Goal: Find contact information: Find contact information

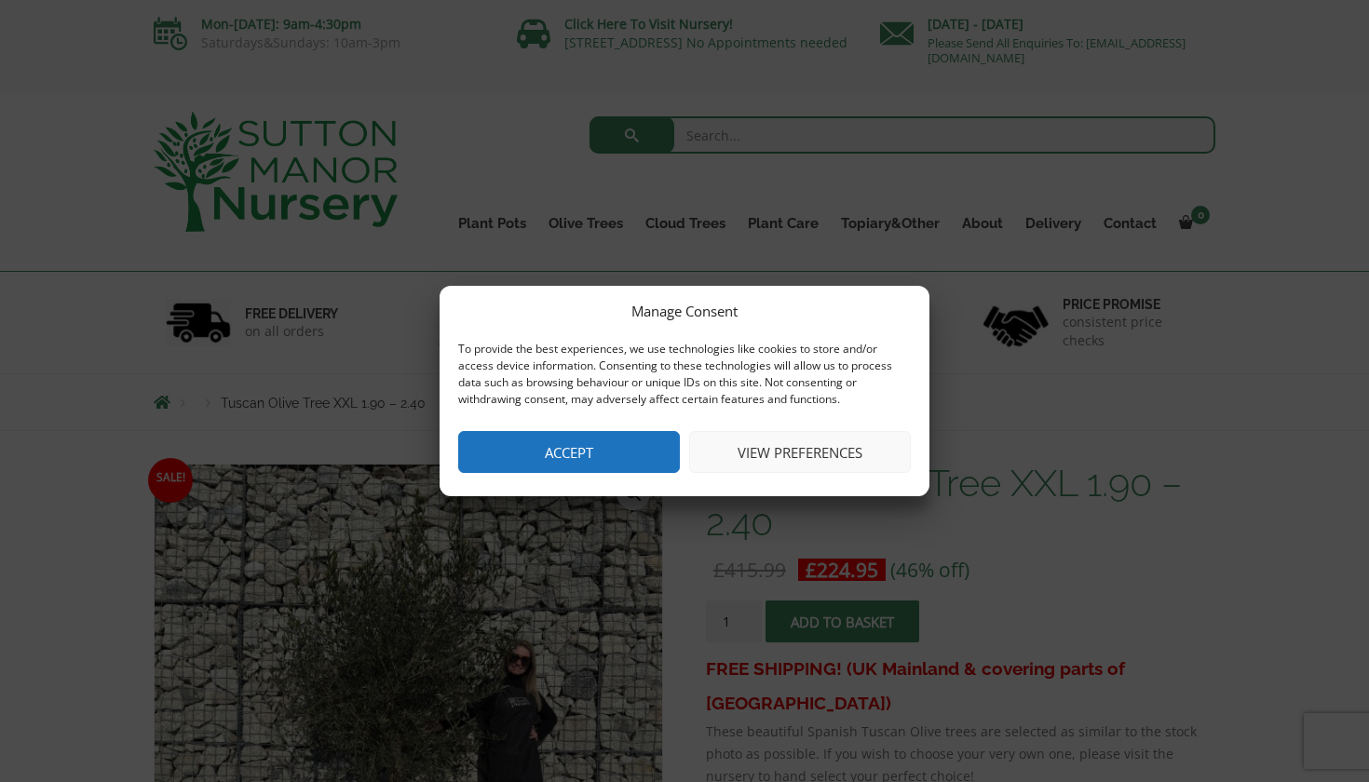
click at [553, 451] on button "Accept" at bounding box center [569, 452] width 222 height 42
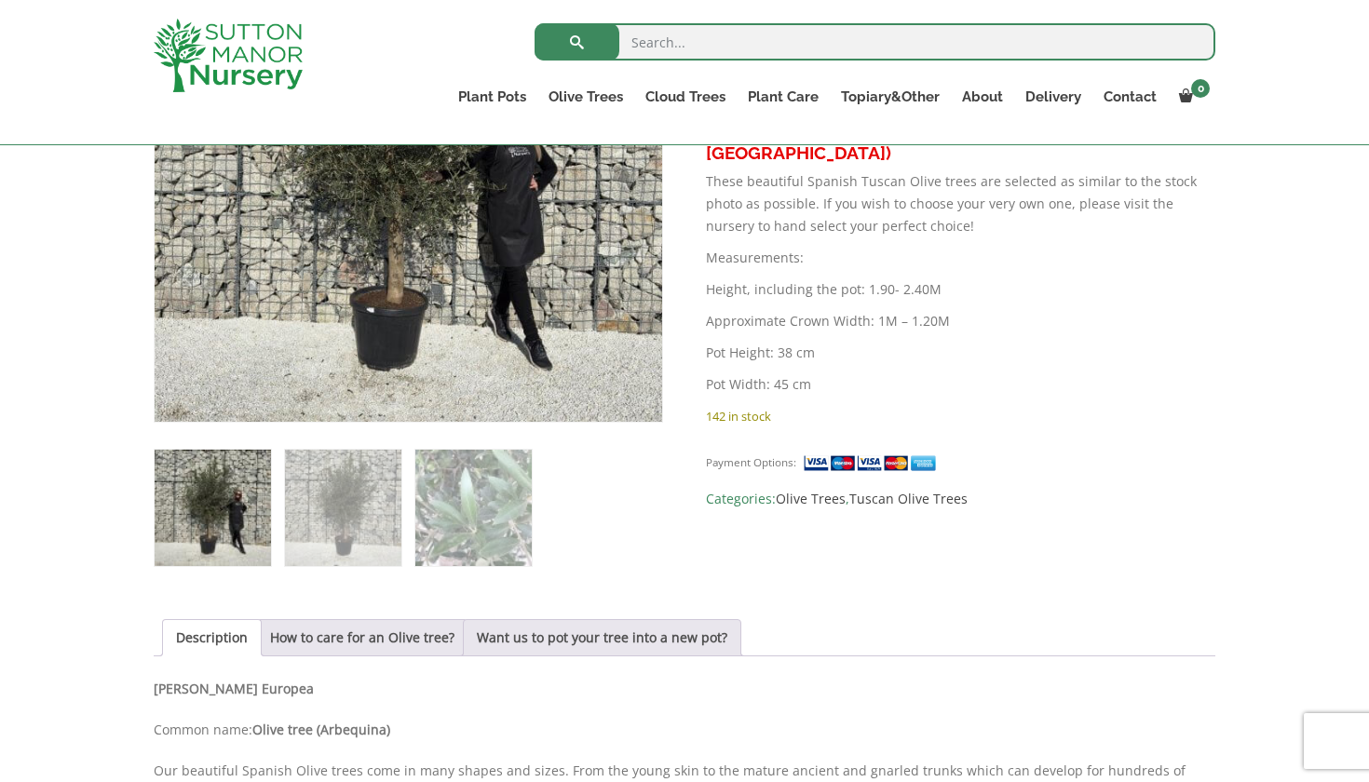
scroll to position [617, 0]
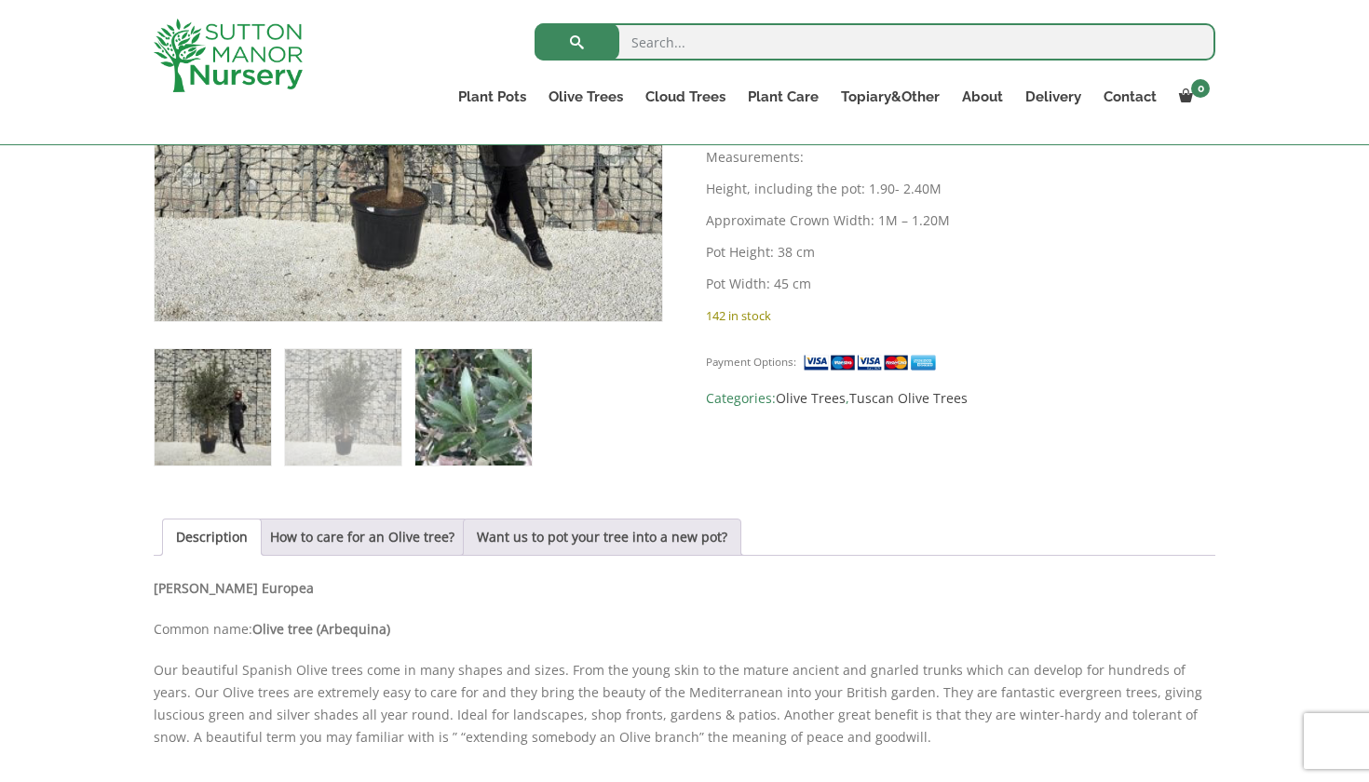
click at [484, 387] on img at bounding box center [473, 407] width 116 height 116
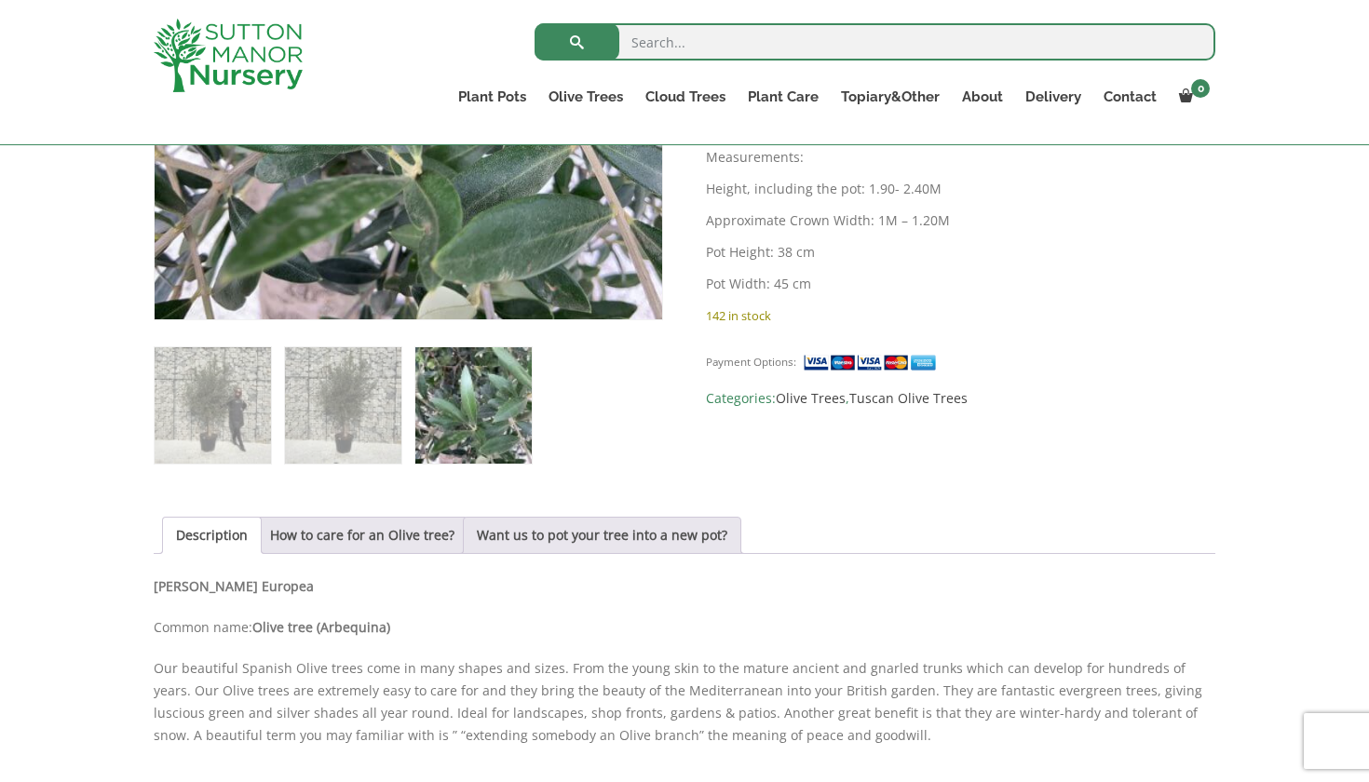
scroll to position [663, 0]
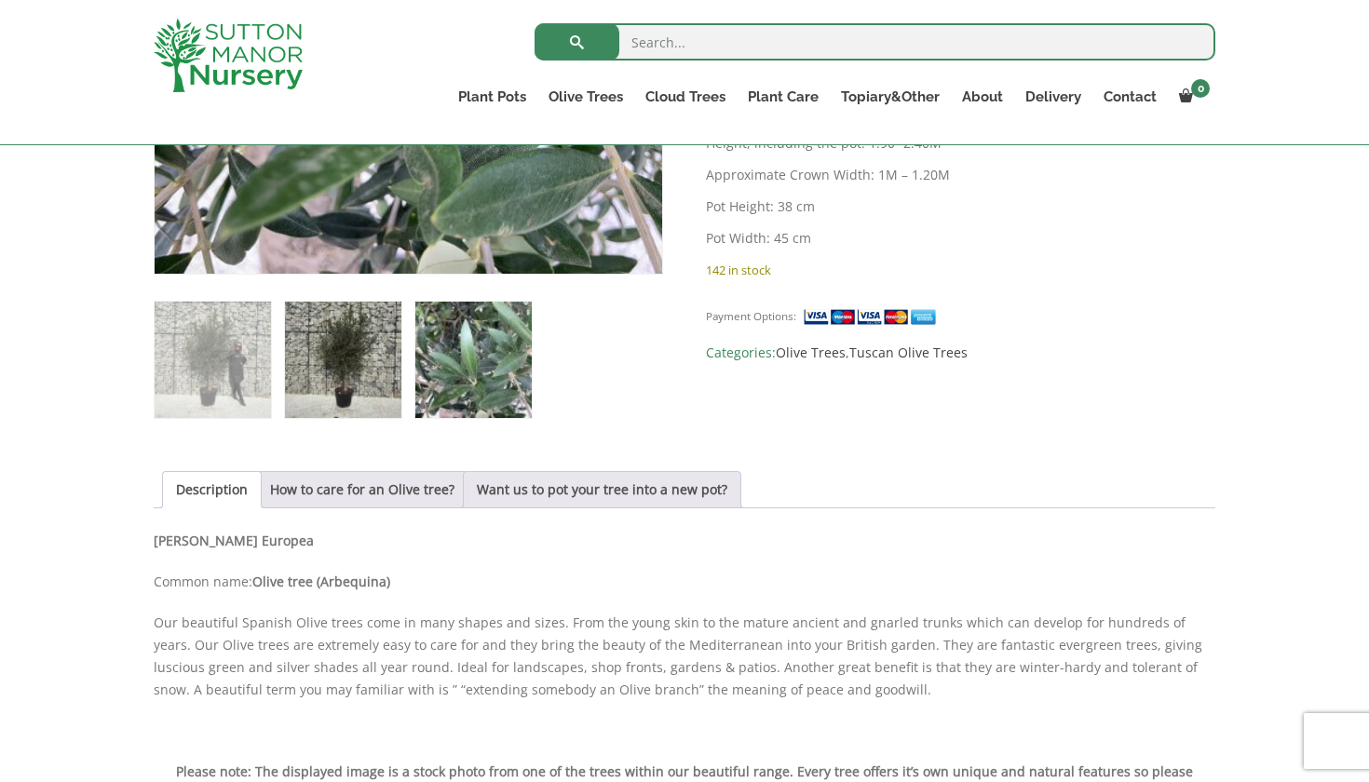
click at [319, 374] on img at bounding box center [343, 360] width 116 height 116
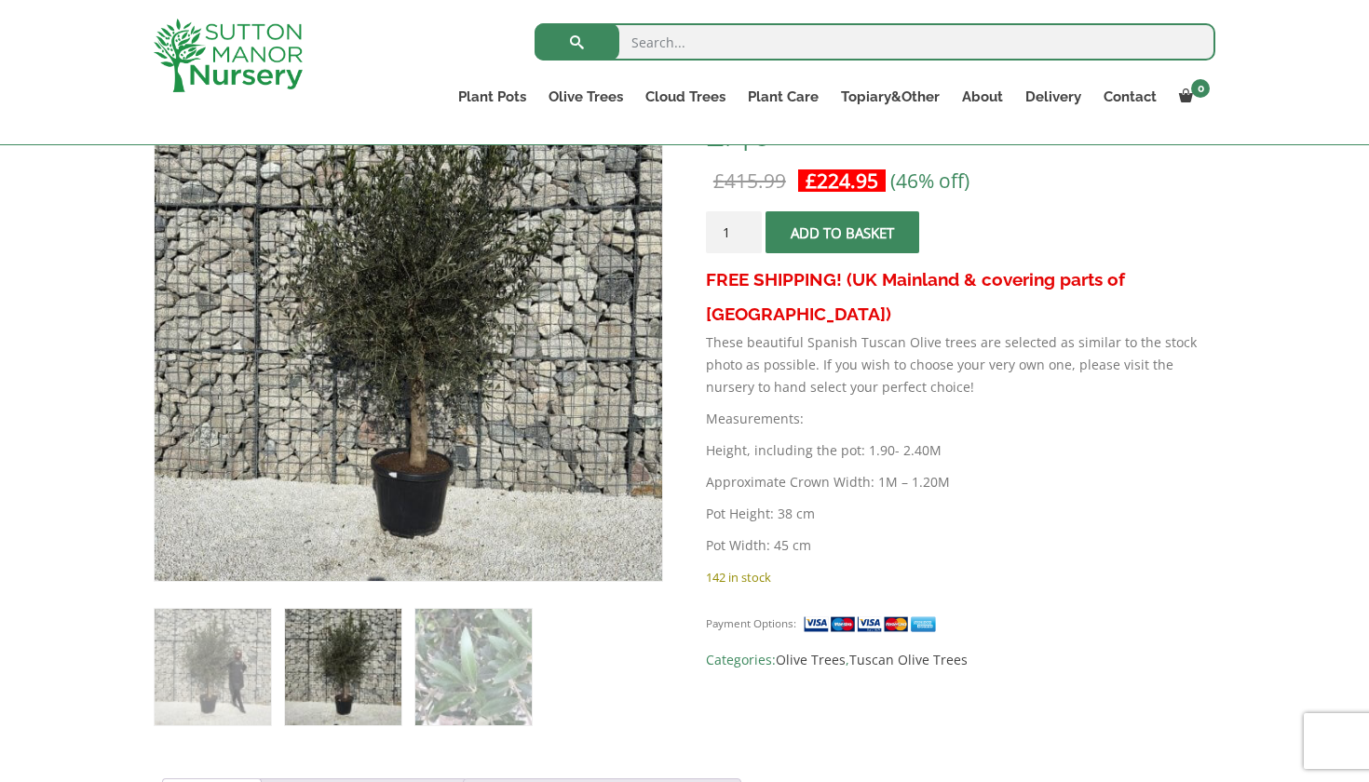
scroll to position [295, 0]
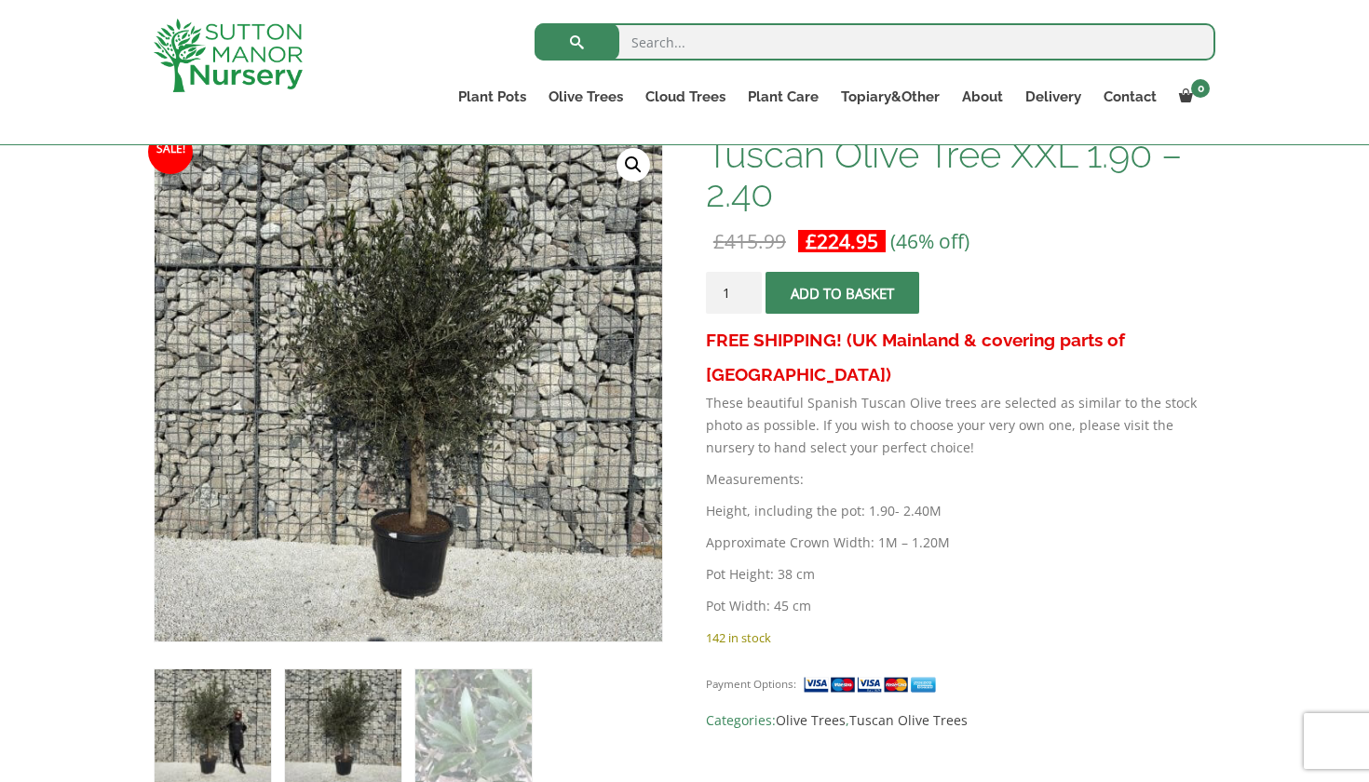
click at [233, 704] on img at bounding box center [213, 728] width 116 height 116
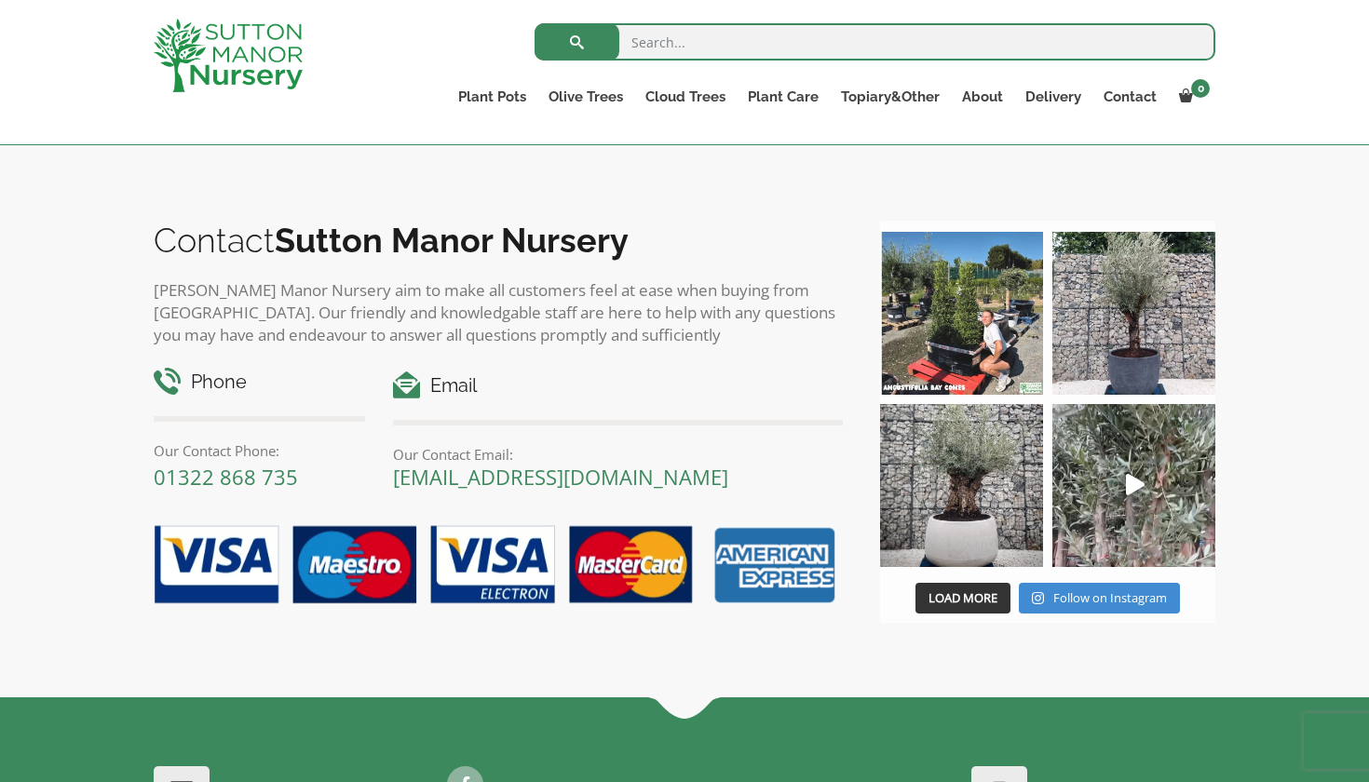
scroll to position [2254, 0]
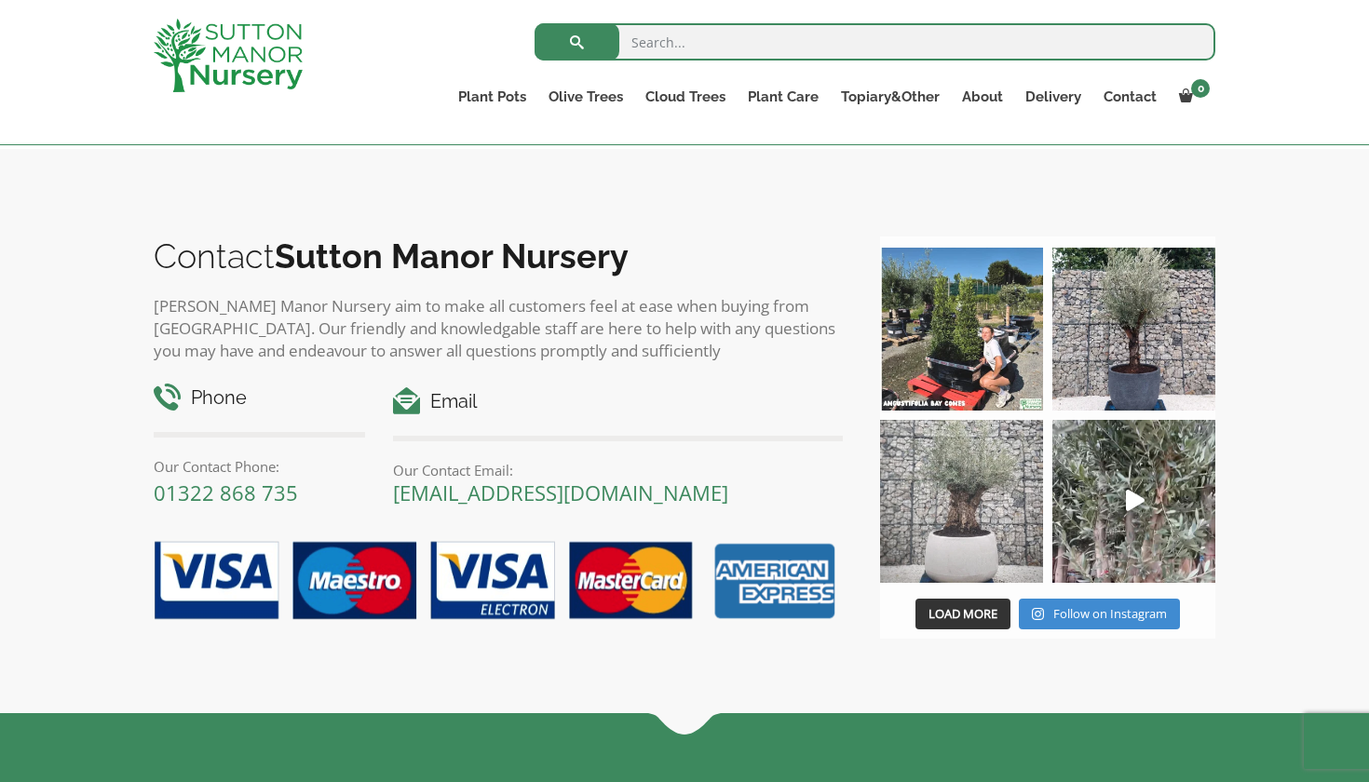
click at [979, 525] on img at bounding box center [961, 501] width 163 height 163
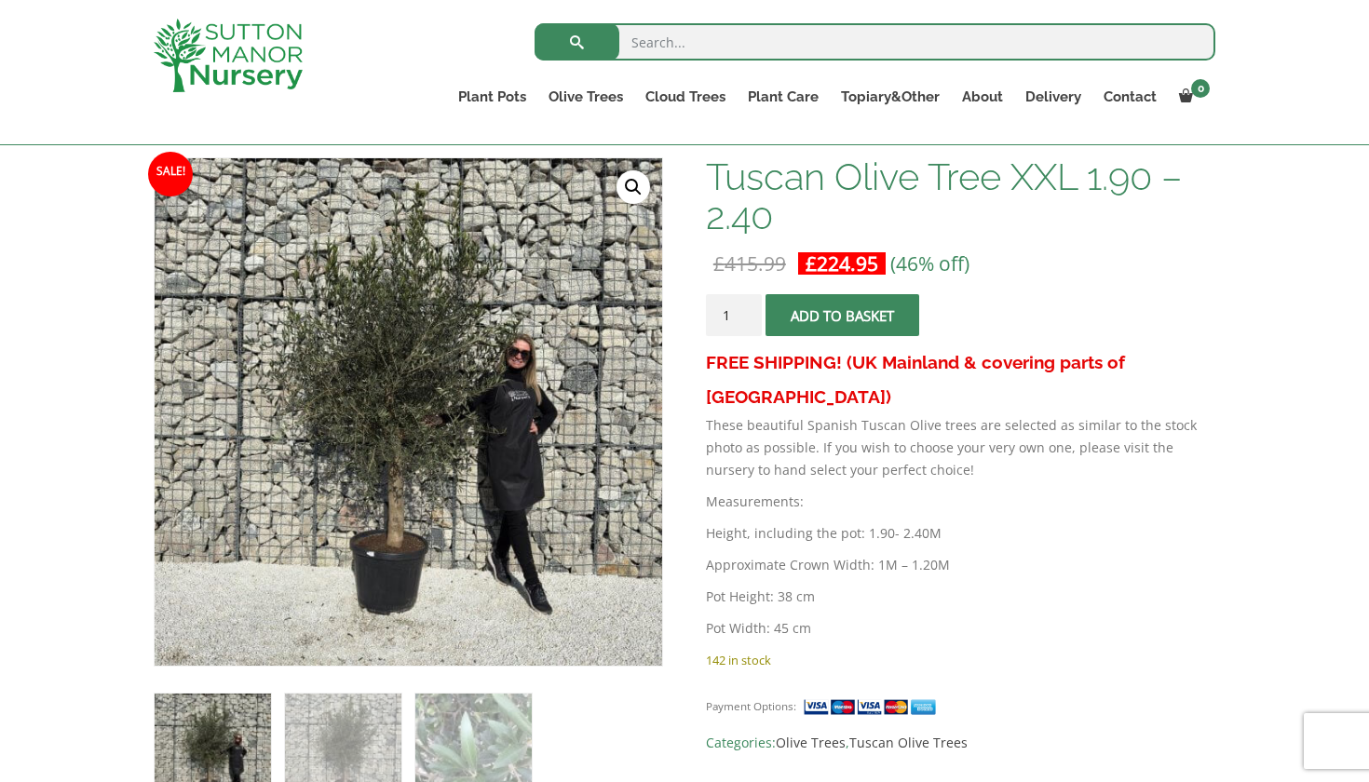
scroll to position [117, 0]
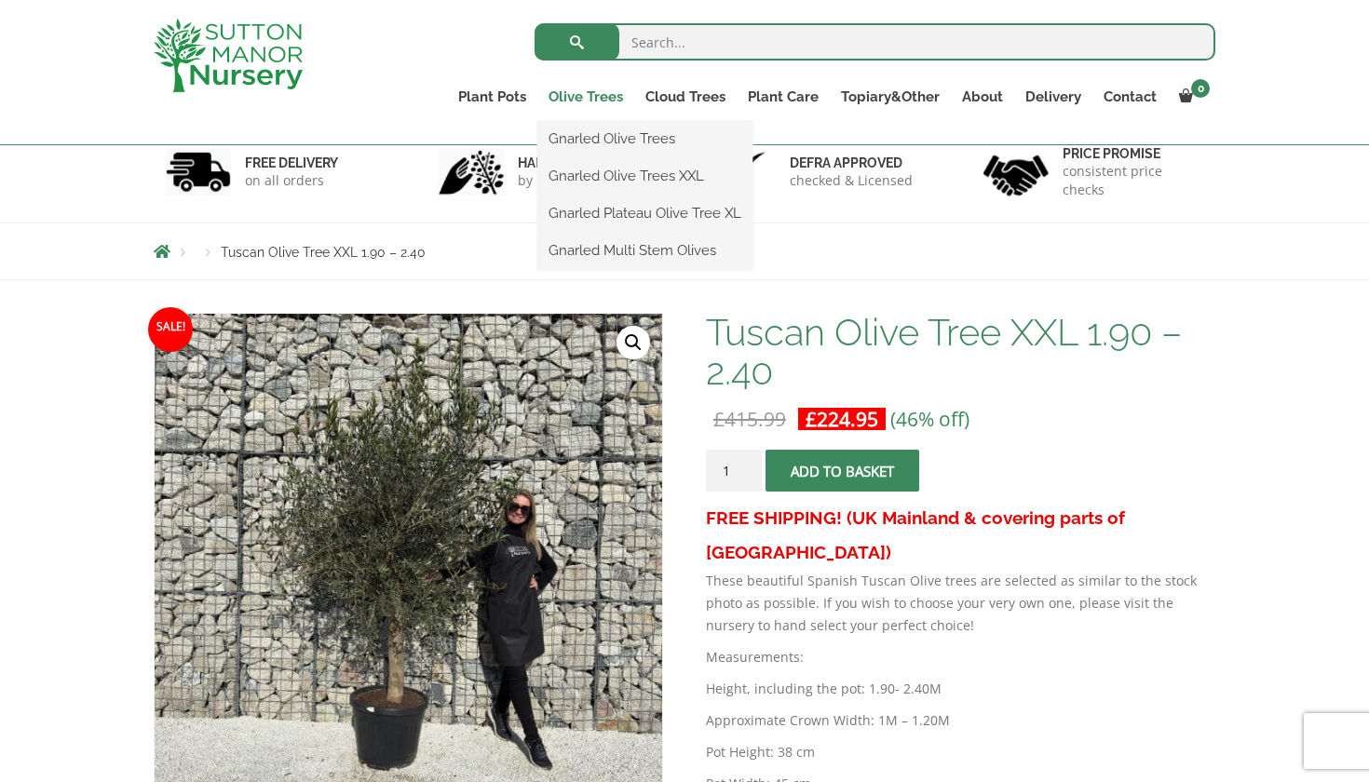
click at [590, 99] on link "Olive Trees" at bounding box center [585, 97] width 97 height 26
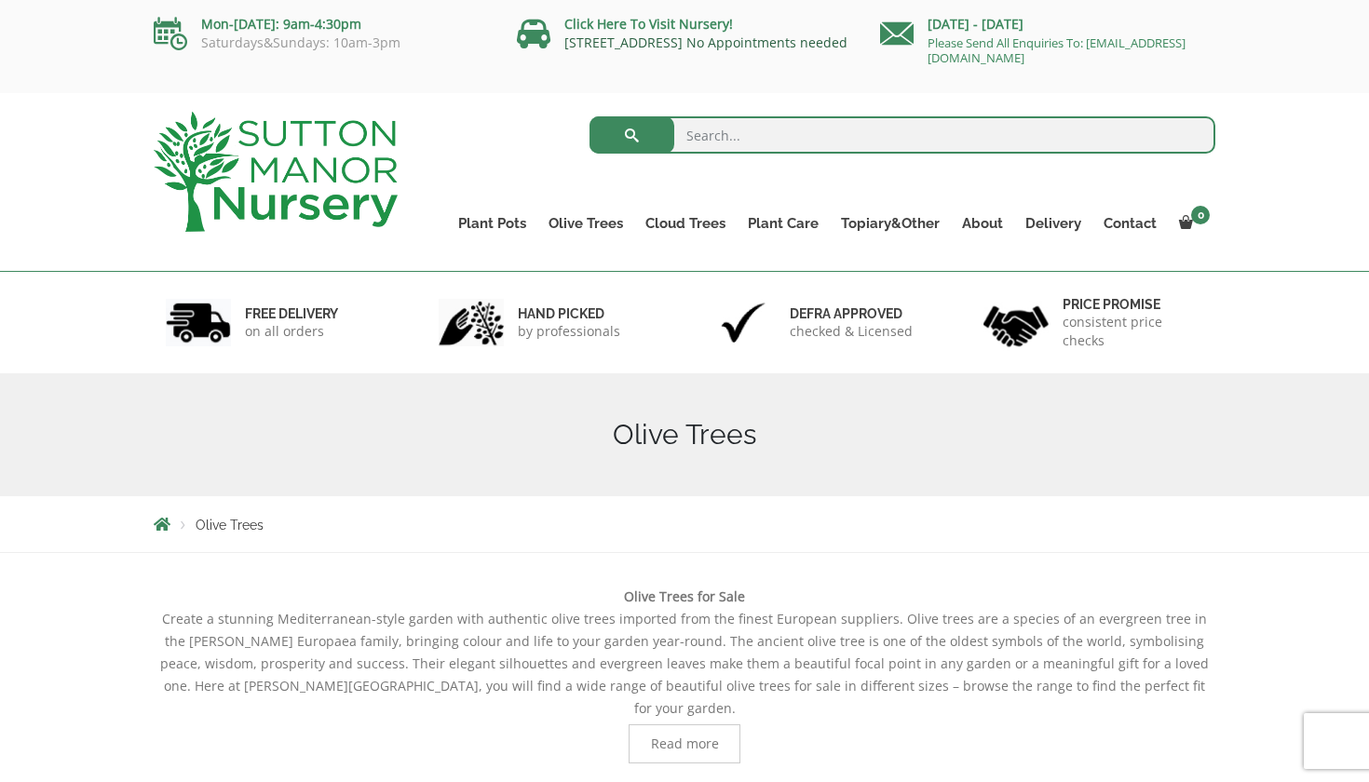
click at [576, 44] on link "[STREET_ADDRESS] No Appointments needed" at bounding box center [705, 43] width 283 height 18
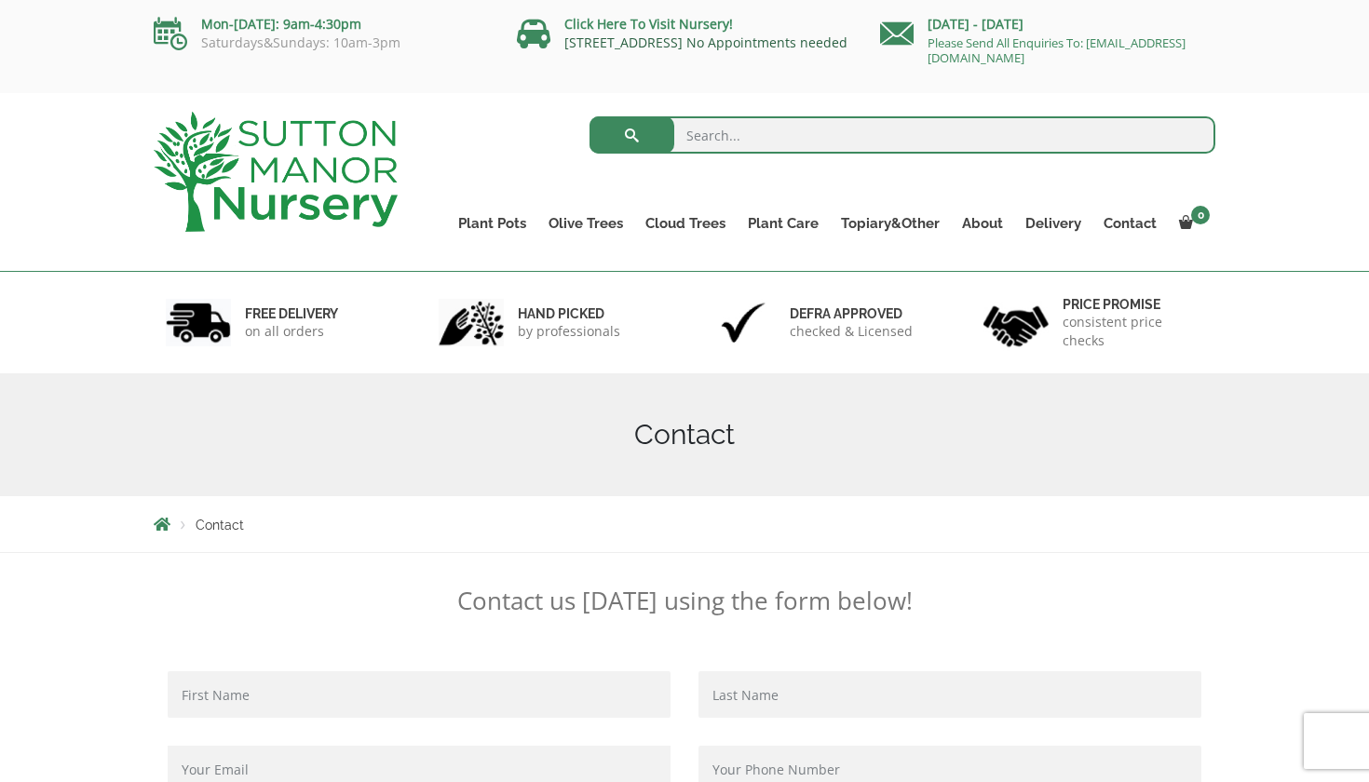
click at [670, 41] on link "[STREET_ADDRESS] No Appointments needed" at bounding box center [705, 43] width 283 height 18
drag, startPoint x: 562, startPoint y: 40, endPoint x: 708, endPoint y: 44, distance: 146.3
click at [708, 44] on p "[STREET_ADDRESS] No Appointments needed" at bounding box center [691, 42] width 349 height 15
click at [676, 81] on div "Mon-Friday: 9am-4:30pm Saturdays&Sundays: 10am-3pm Click Here To Visit Nursery!…" at bounding box center [684, 46] width 1369 height 93
drag, startPoint x: 655, startPoint y: 46, endPoint x: 690, endPoint y: 46, distance: 35.4
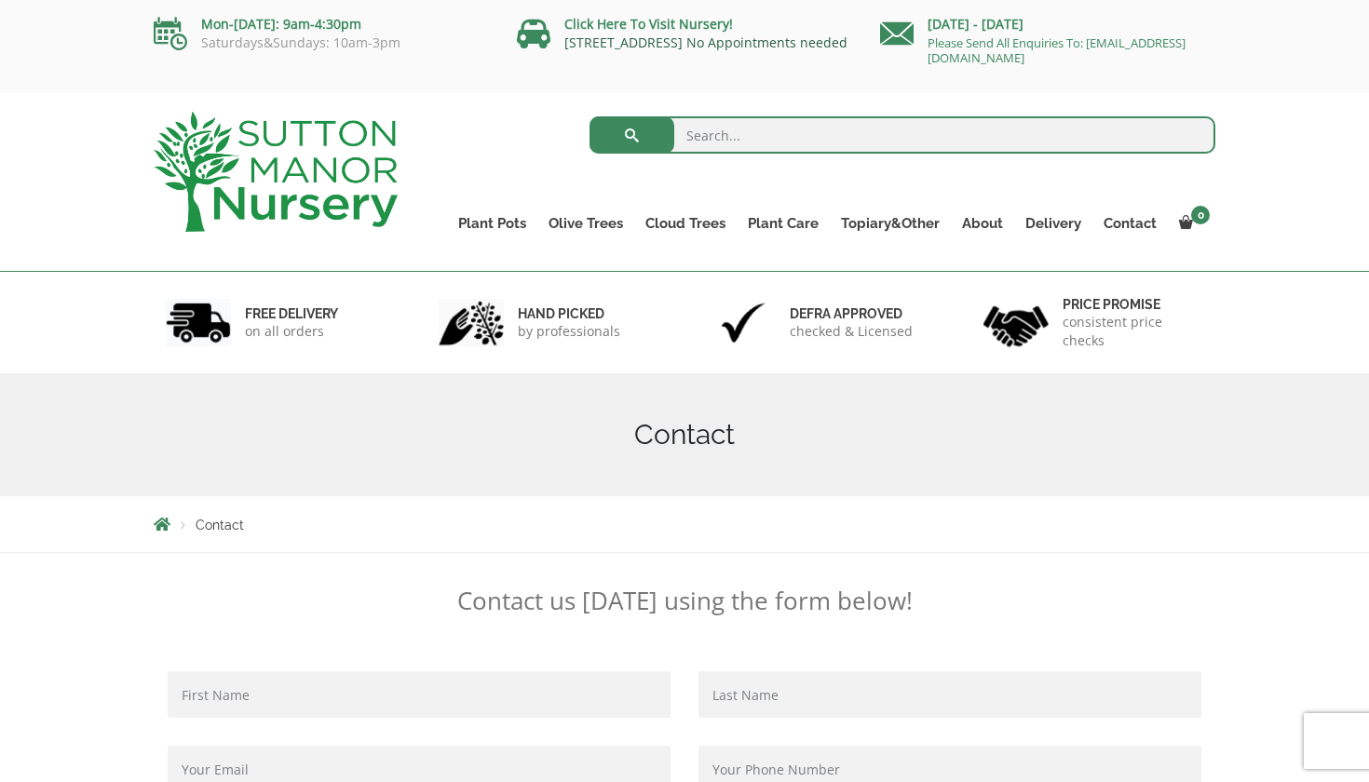
click at [690, 46] on link "[STREET_ADDRESS] No Appointments needed" at bounding box center [705, 43] width 283 height 18
drag, startPoint x: 559, startPoint y: 42, endPoint x: 708, endPoint y: 44, distance: 149.0
click at [708, 44] on p "[STREET_ADDRESS] No Appointments needed" at bounding box center [691, 42] width 349 height 15
copy link "Dartford Road, DA4 9HZ"
